Goal: Information Seeking & Learning: Learn about a topic

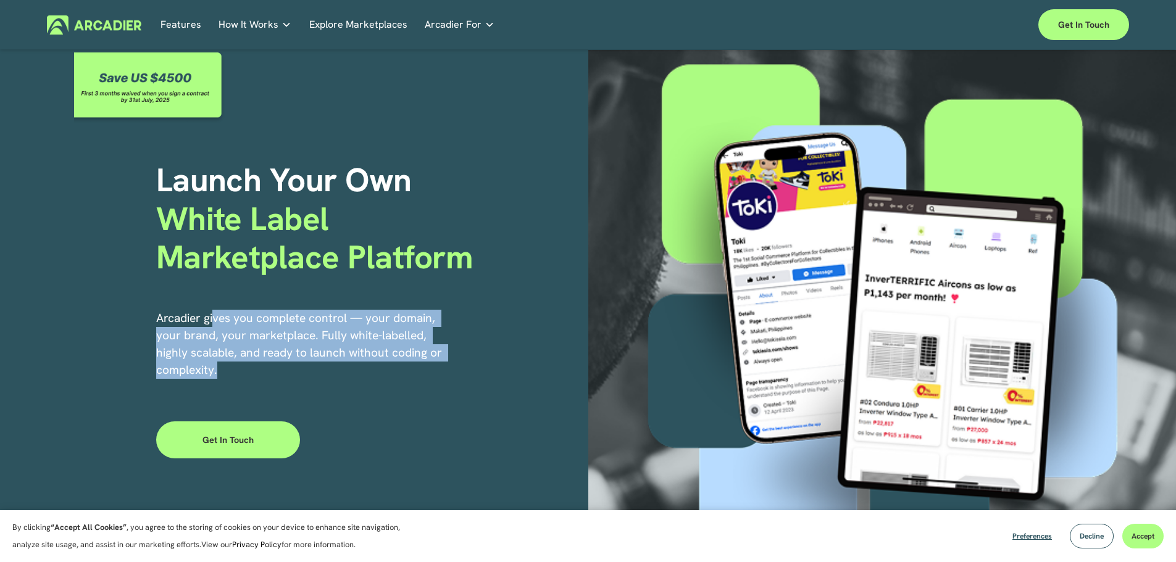
drag, startPoint x: 240, startPoint y: 317, endPoint x: 399, endPoint y: 370, distance: 167.7
click at [405, 370] on p "Arcadier gives you complete control — your domain, your brand, your marketplace…" at bounding box center [300, 344] width 288 height 69
click at [0, 0] on p "Read about game-changing marketplace solutions." at bounding box center [0, 0] width 0 height 0
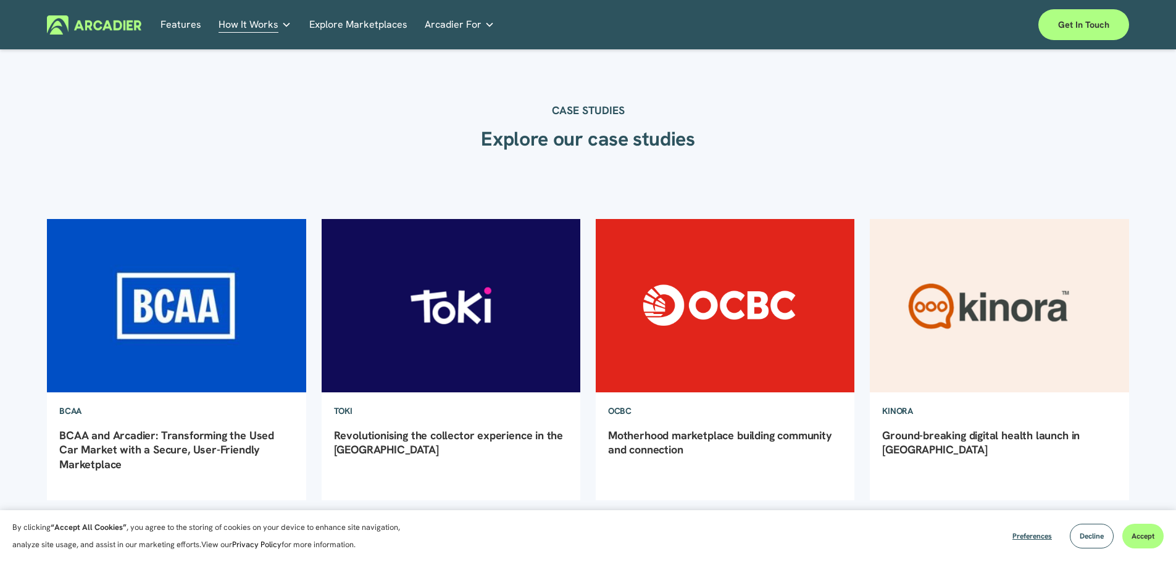
click at [183, 291] on img at bounding box center [177, 305] width 262 height 175
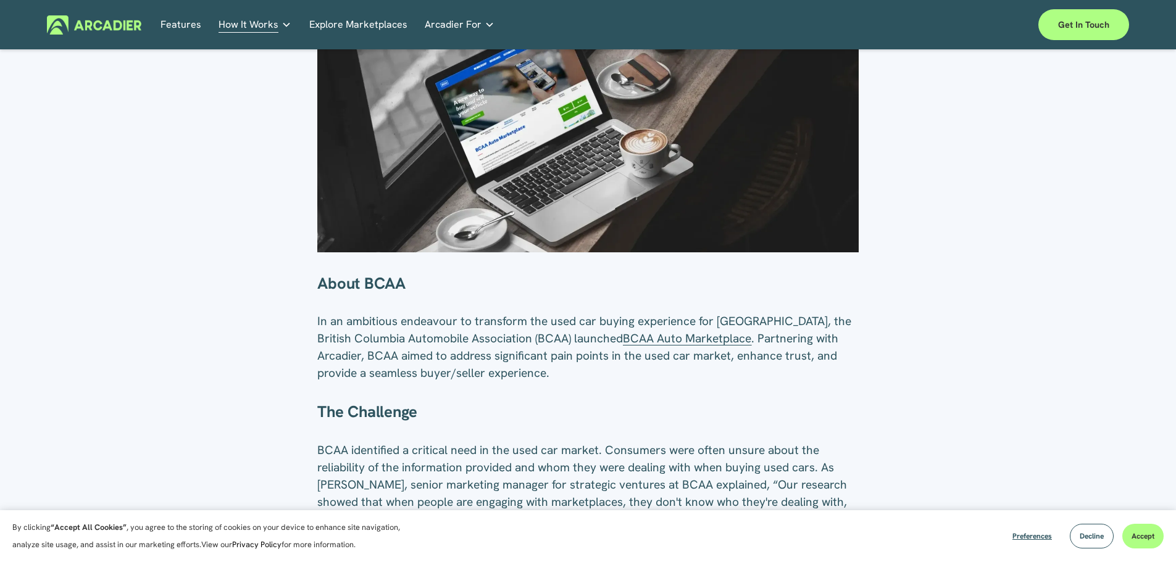
scroll to position [247, 0]
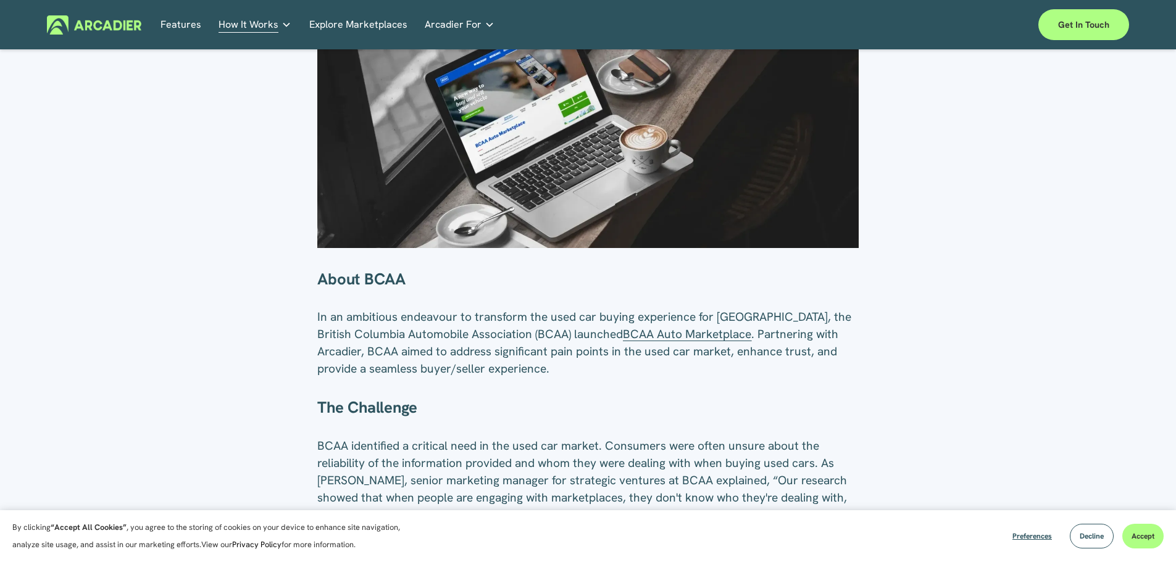
drag, startPoint x: 667, startPoint y: 337, endPoint x: 647, endPoint y: 338, distance: 19.1
click at [647, 338] on span "BCAA Auto Marketplace" at bounding box center [687, 334] width 128 height 15
click at [657, 338] on span "BCAA Auto Marketplace" at bounding box center [687, 334] width 128 height 15
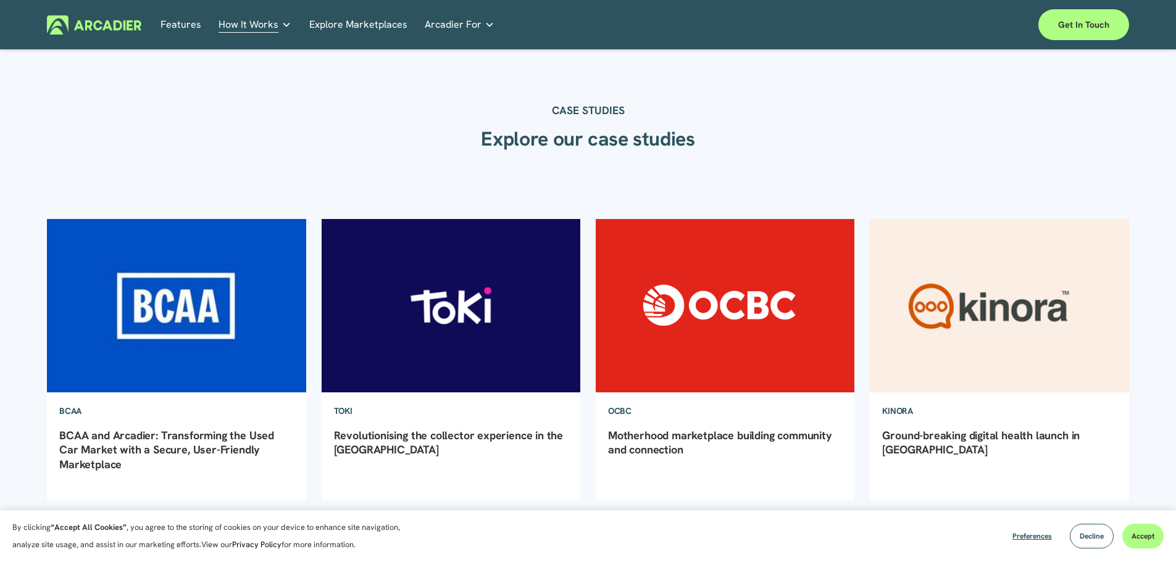
click at [452, 298] on img at bounding box center [451, 305] width 262 height 175
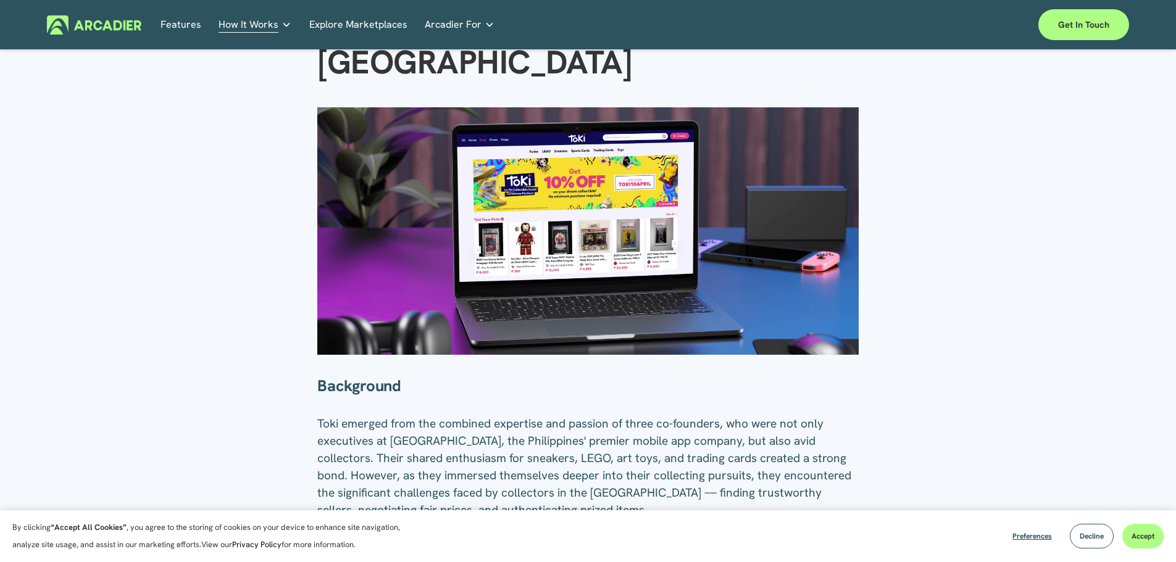
scroll to position [247, 0]
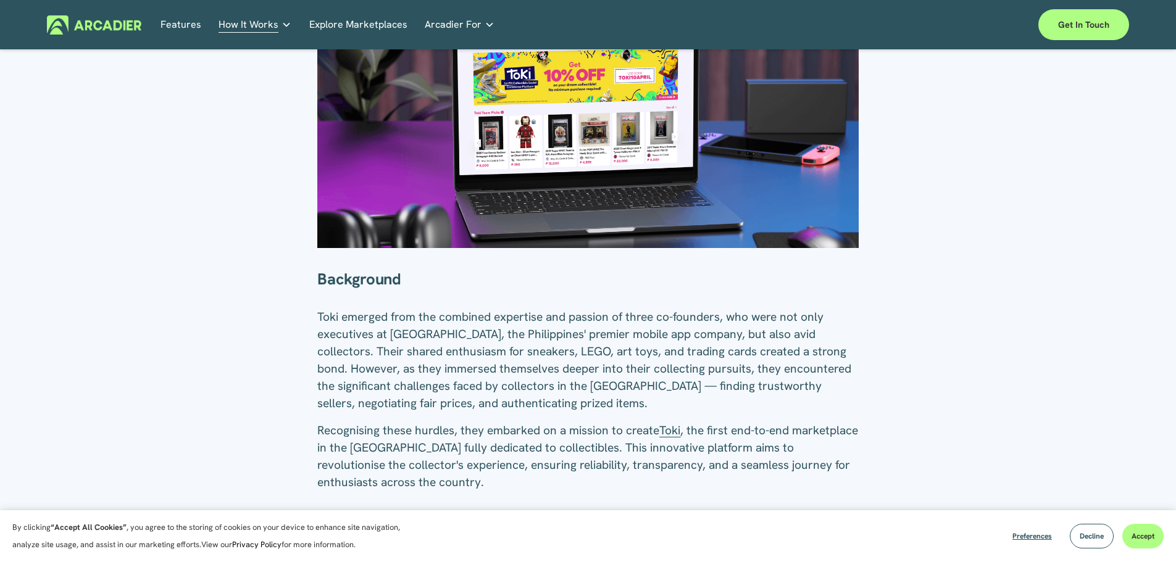
click at [672, 423] on span "Toki" at bounding box center [669, 430] width 21 height 15
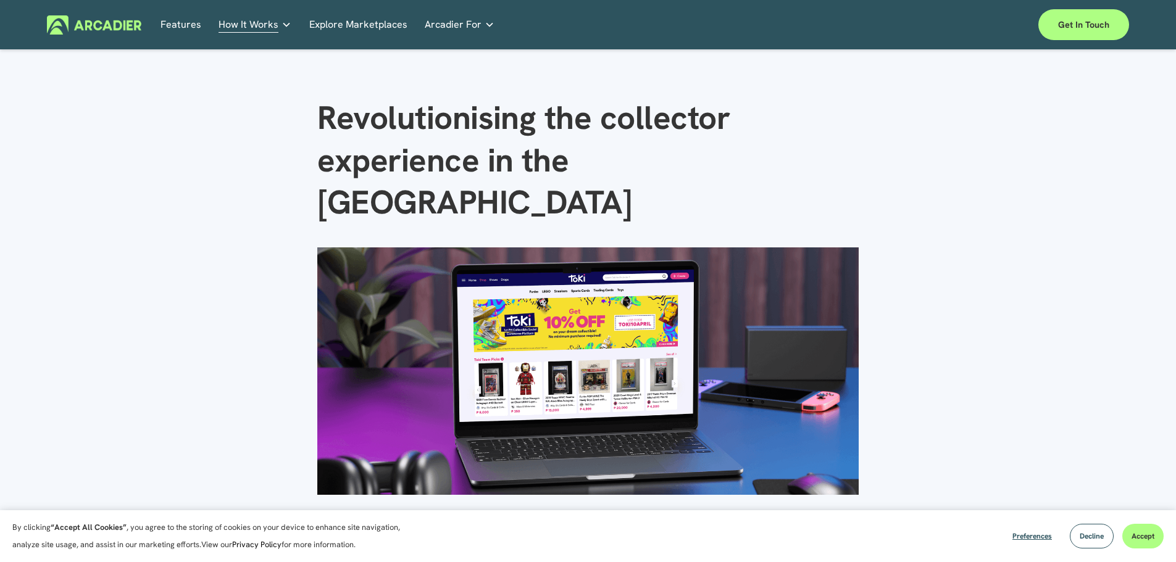
scroll to position [247, 0]
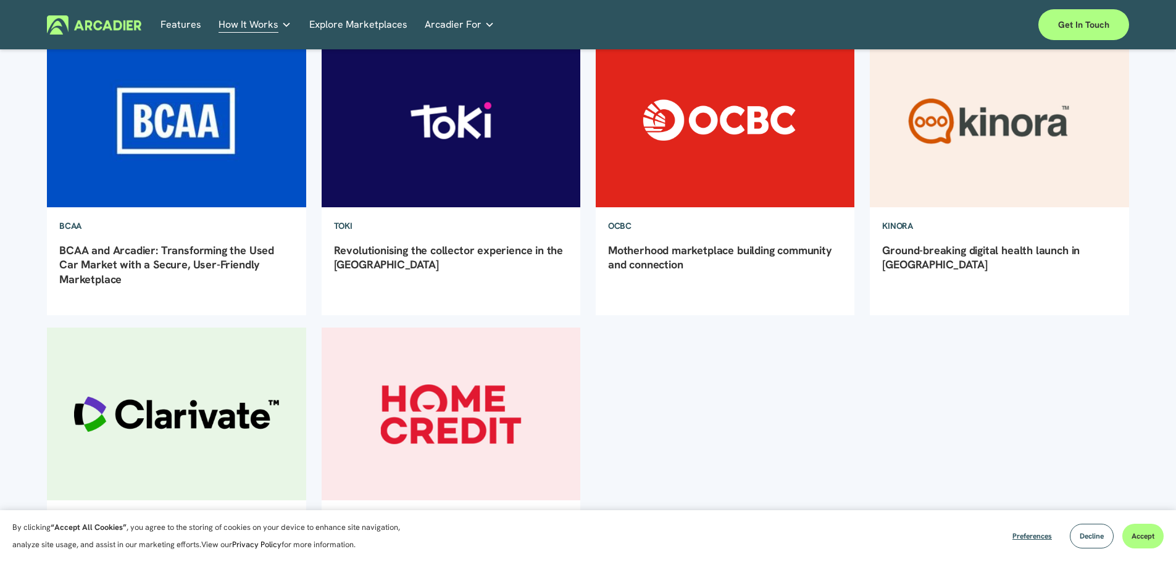
click at [987, 136] on img at bounding box center [999, 120] width 262 height 175
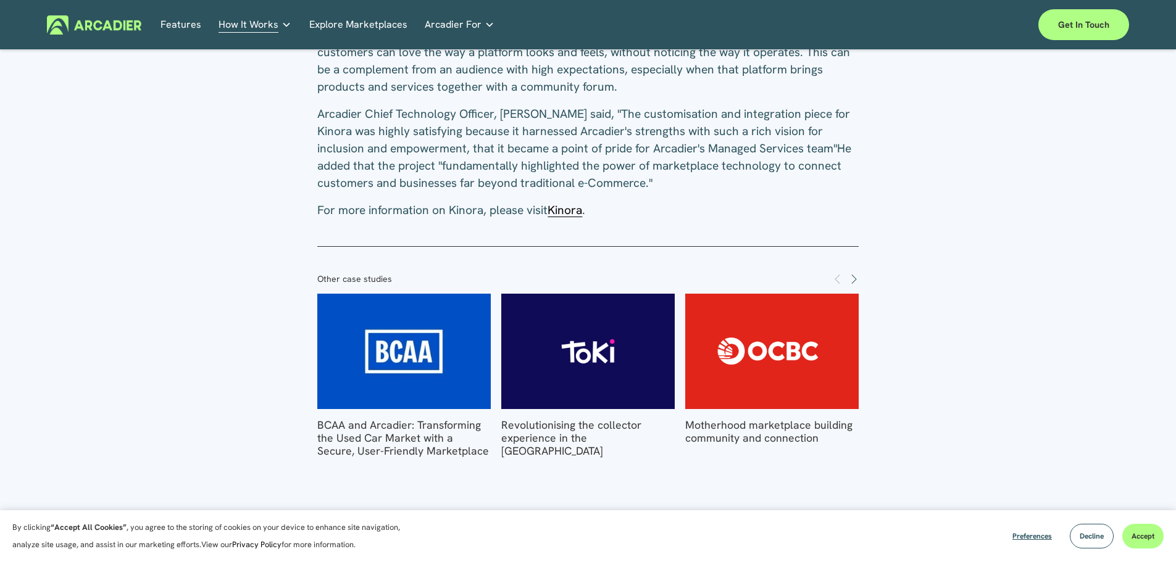
scroll to position [1296, 0]
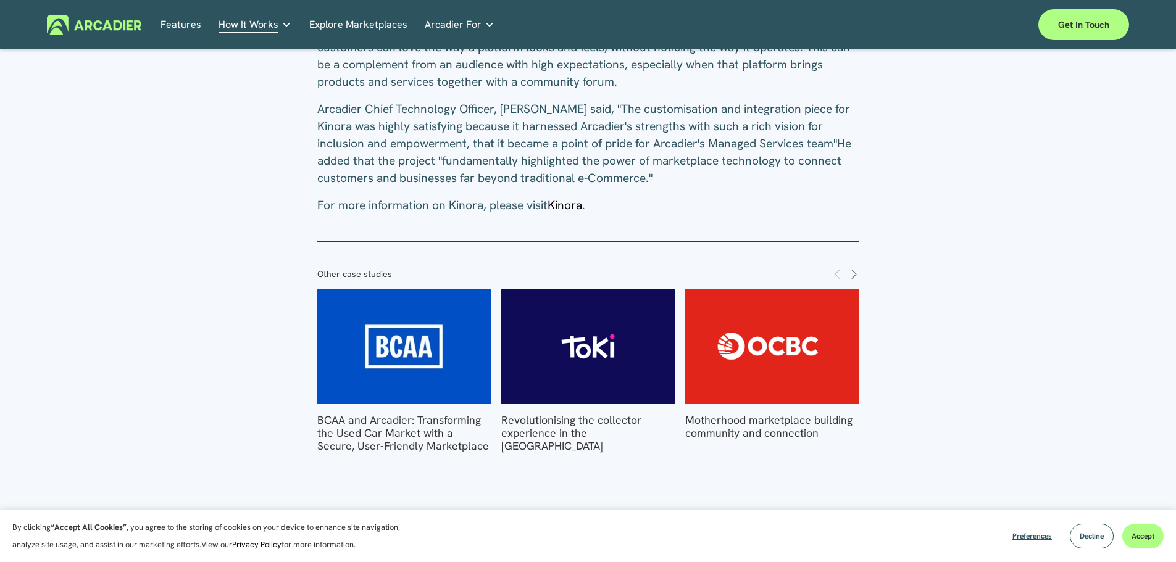
click at [566, 198] on span "Kinora" at bounding box center [564, 205] width 35 height 15
click at [177, 24] on link "Features" at bounding box center [180, 24] width 41 height 19
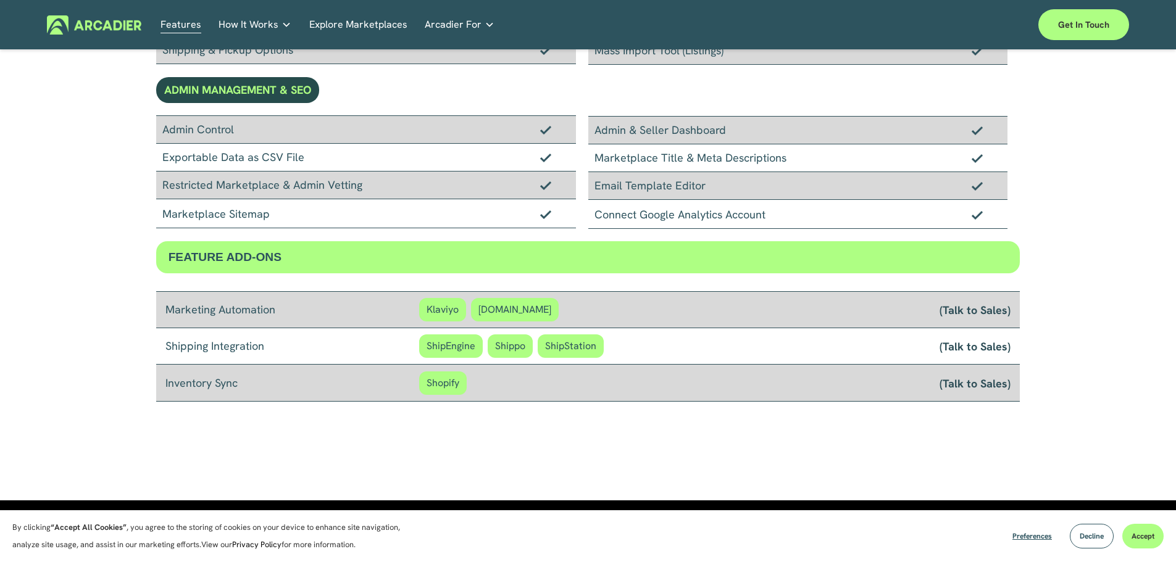
scroll to position [1074, 0]
